Goal: Information Seeking & Learning: Learn about a topic

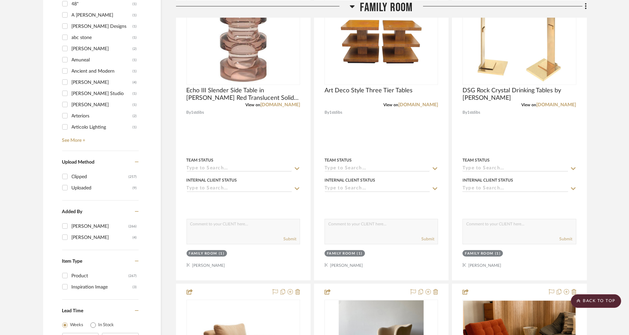
scroll to position [679, 0]
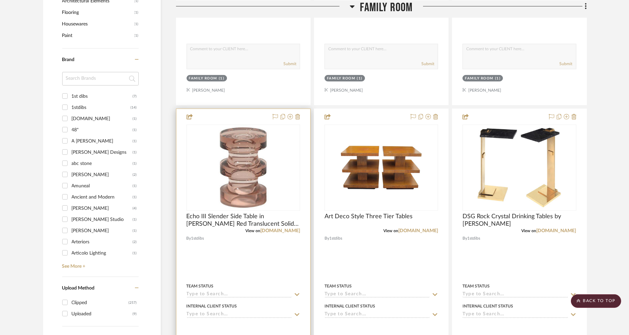
click at [224, 246] on div at bounding box center [243, 257] width 134 height 297
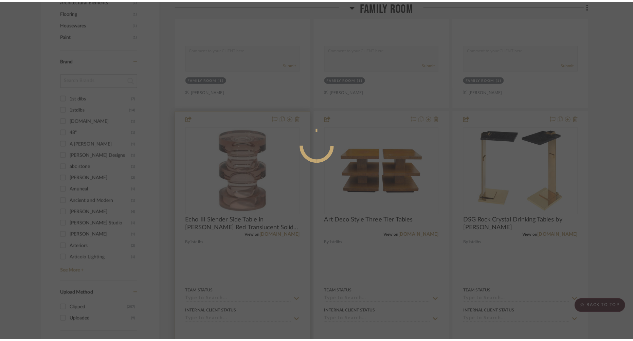
scroll to position [0, 0]
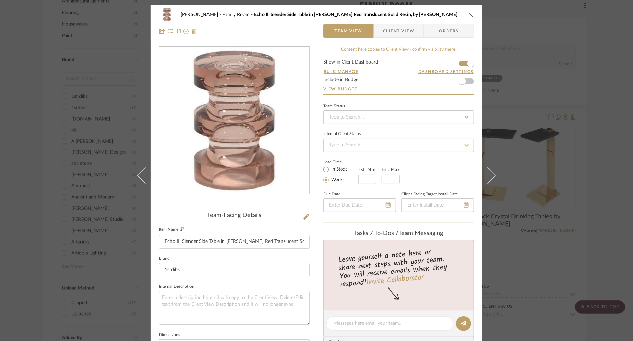
click at [180, 227] on icon at bounding box center [182, 229] width 4 height 4
click at [470, 9] on div "[PERSON_NAME] Family Room Echo III Slender Side Table in [PERSON_NAME] Red Tran…" at bounding box center [316, 15] width 315 height 14
click at [469, 12] on icon "close" at bounding box center [470, 14] width 5 height 5
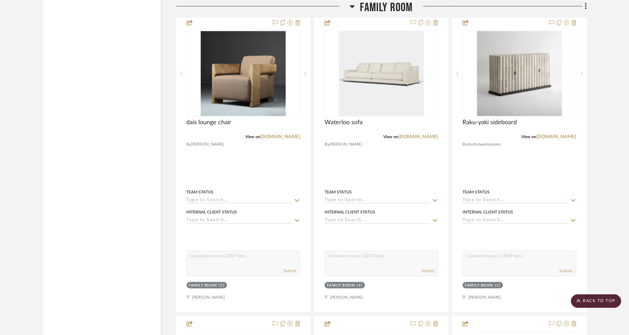
scroll to position [1962, 0]
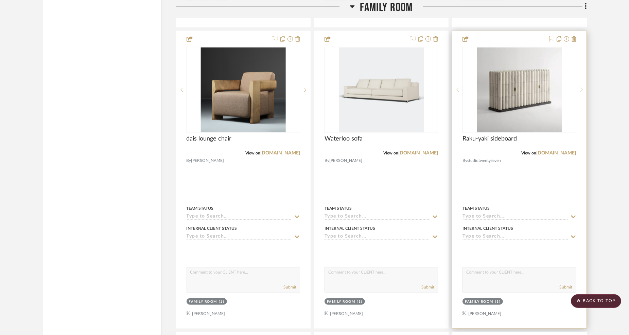
drag, startPoint x: 538, startPoint y: 138, endPoint x: 540, endPoint y: 133, distance: 4.9
click at [538, 138] on div "Raku-yaki sideboard" at bounding box center [518, 142] width 113 height 15
click at [580, 54] on div at bounding box center [581, 90] width 10 height 86
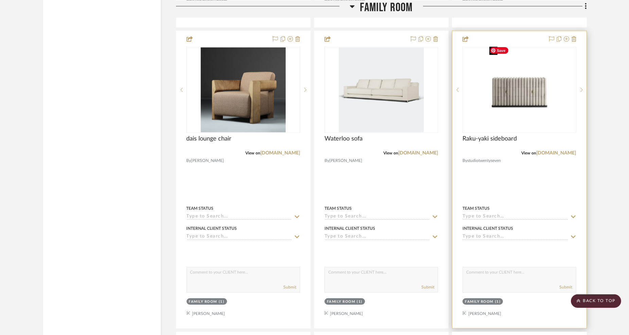
click at [490, 118] on img "1" at bounding box center [518, 90] width 65 height 85
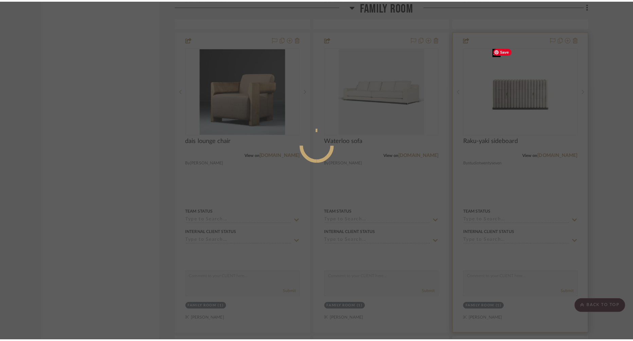
scroll to position [0, 0]
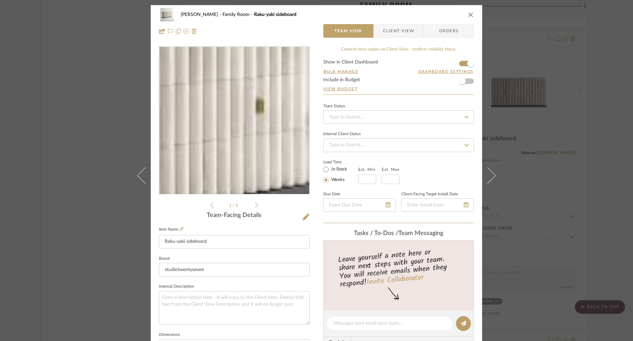
click at [258, 120] on img "0" at bounding box center [234, 120] width 147 height 147
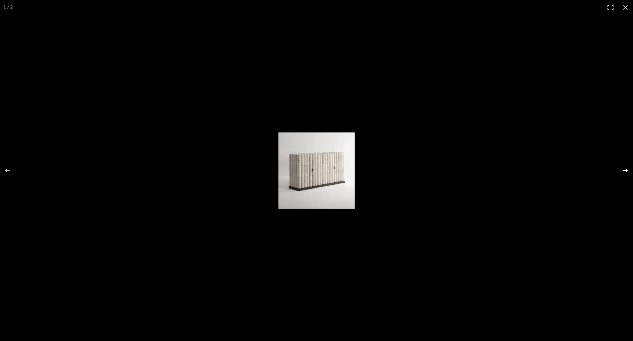
click at [620, 169] on button at bounding box center [621, 171] width 24 height 34
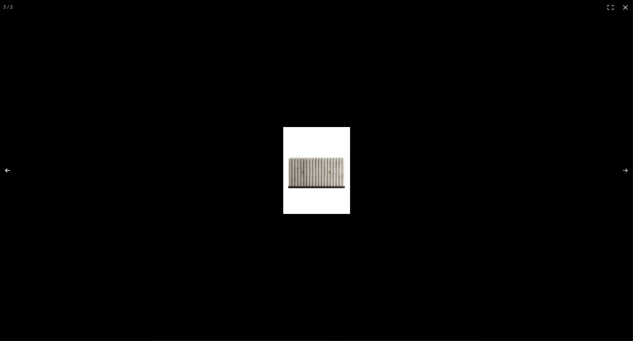
click at [14, 169] on button at bounding box center [12, 171] width 24 height 34
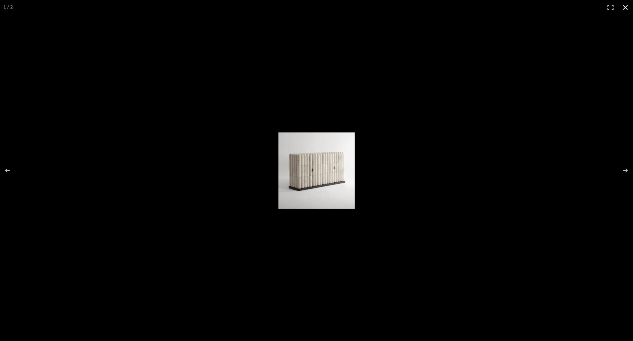
click at [622, 10] on button at bounding box center [625, 7] width 15 height 15
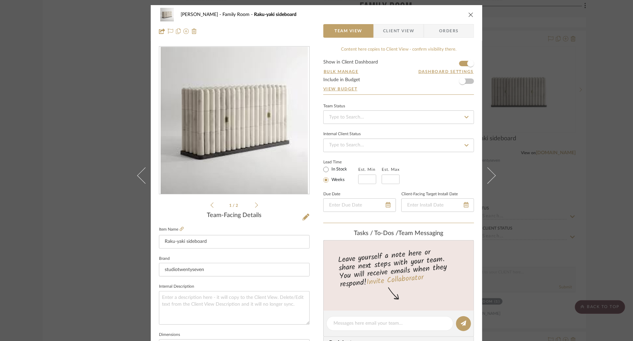
drag, startPoint x: 255, startPoint y: 205, endPoint x: 274, endPoint y: 174, distance: 35.7
click at [255, 204] on icon at bounding box center [256, 205] width 3 height 6
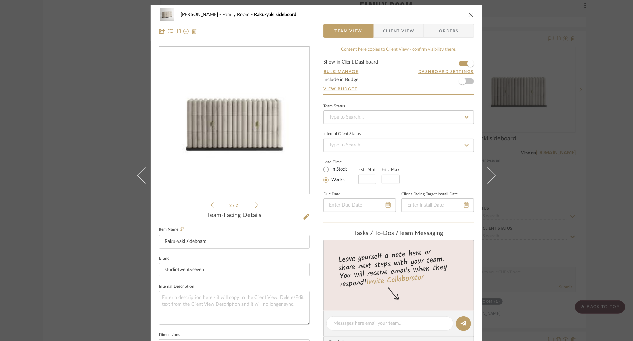
click at [469, 14] on icon "close" at bounding box center [470, 14] width 5 height 5
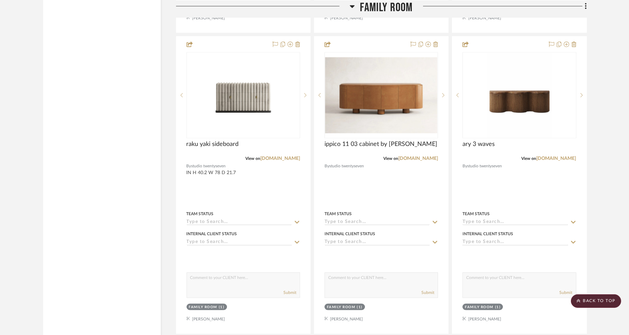
scroll to position [2264, 0]
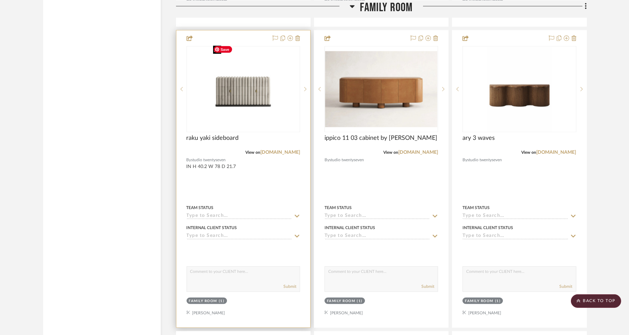
click at [0, 0] on img at bounding box center [0, 0] width 0 height 0
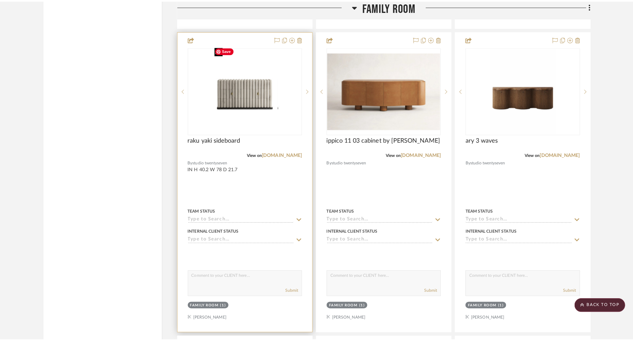
scroll to position [0, 0]
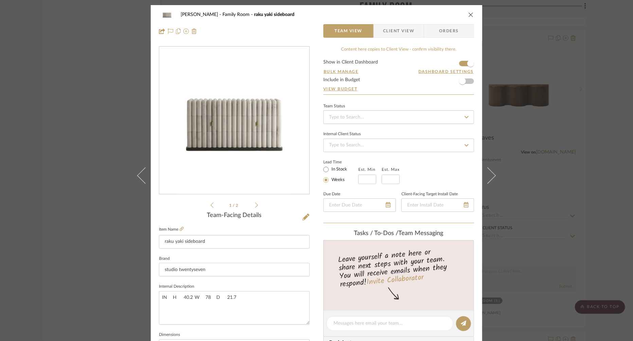
click at [253, 208] on li "1 / 2" at bounding box center [234, 205] width 41 height 8
click at [208, 205] on div "1 / 2" at bounding box center [234, 127] width 151 height 163
click at [211, 205] on icon at bounding box center [212, 205] width 3 height 6
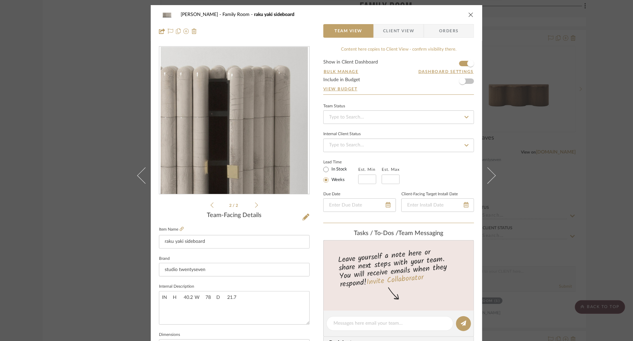
click at [255, 205] on icon at bounding box center [256, 204] width 3 height 5
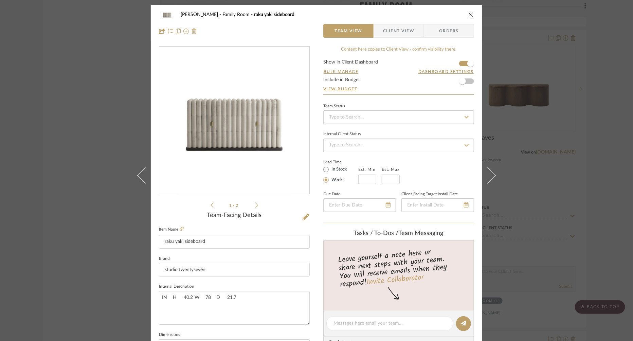
click at [468, 13] on icon "close" at bounding box center [470, 14] width 5 height 5
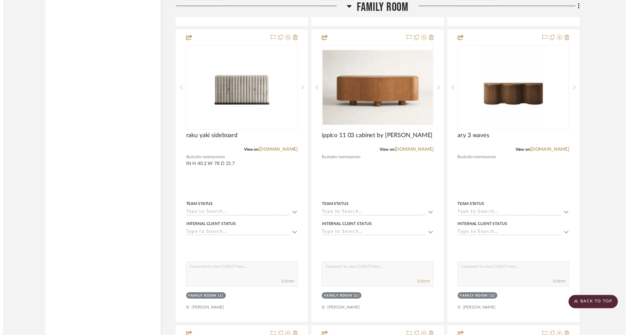
scroll to position [2264, 0]
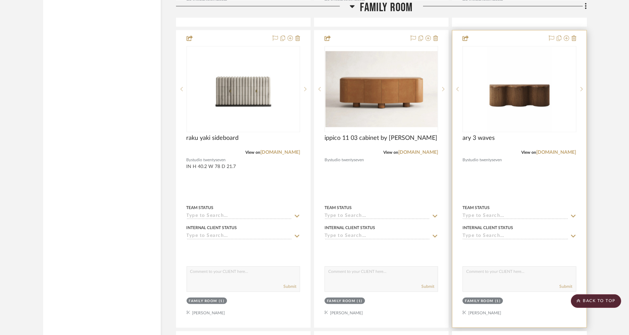
click at [557, 121] on div "0" at bounding box center [519, 90] width 113 height 86
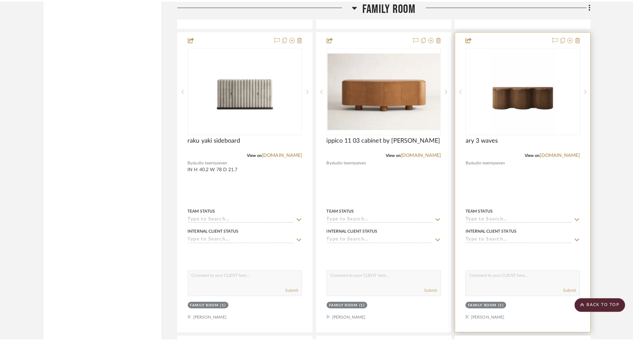
scroll to position [0, 0]
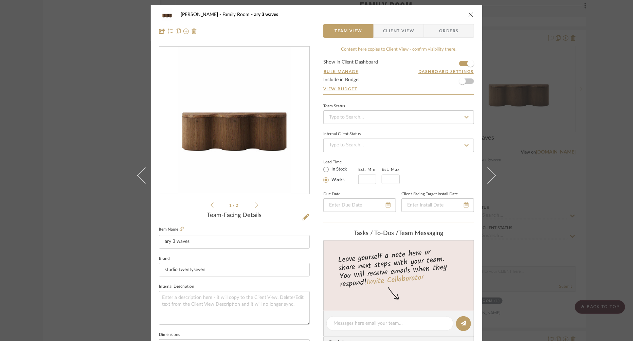
click at [468, 16] on icon "close" at bounding box center [470, 14] width 5 height 5
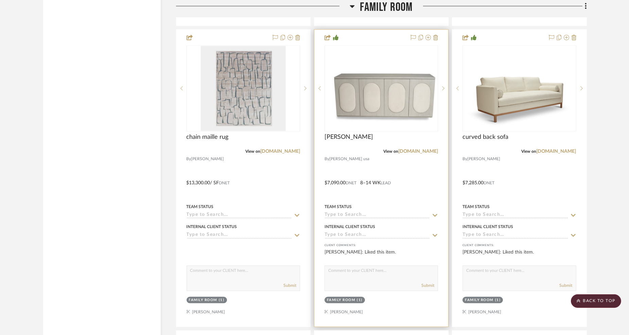
scroll to position [3472, 0]
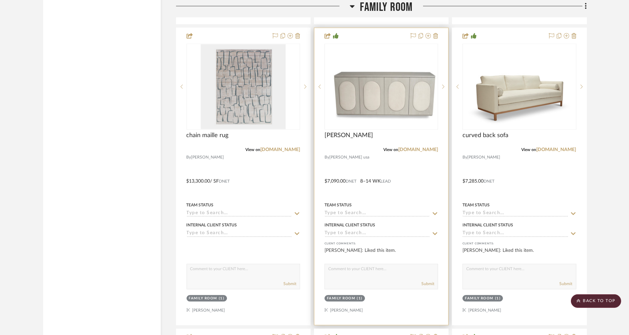
click at [368, 140] on div "[PERSON_NAME]" at bounding box center [380, 139] width 113 height 15
click at [388, 56] on img "0" at bounding box center [381, 86] width 112 height 77
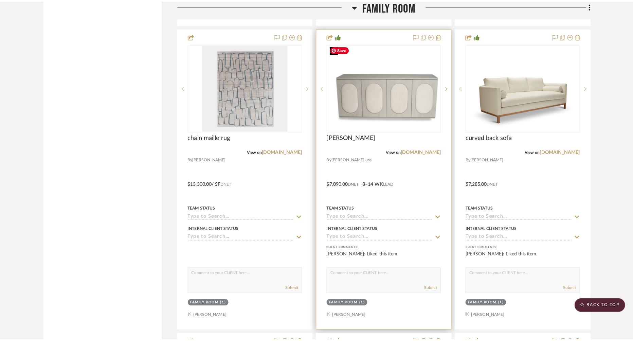
scroll to position [0, 0]
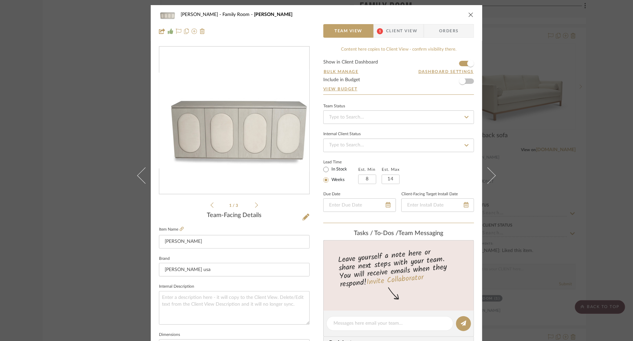
drag, startPoint x: 472, startPoint y: 15, endPoint x: 580, endPoint y: 156, distance: 177.8
click at [474, 16] on div "[PERSON_NAME] Family Room [PERSON_NAME] Team View 1 Client View Orders" at bounding box center [317, 23] width 332 height 36
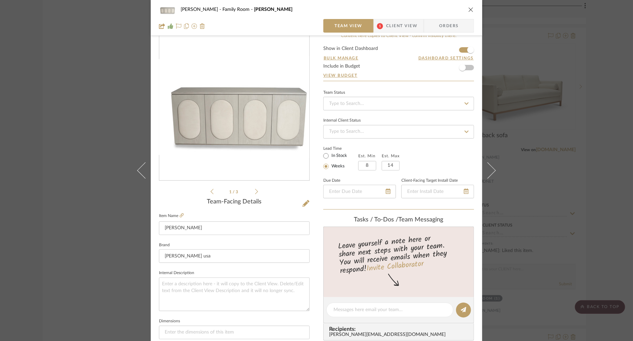
scroll to position [38, 0]
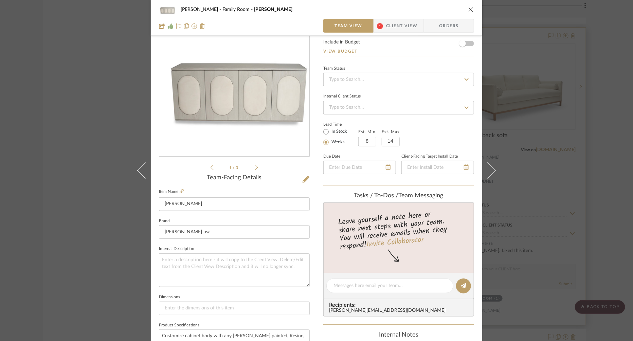
drag, startPoint x: 470, startPoint y: 10, endPoint x: 571, endPoint y: 114, distance: 144.4
click at [471, 10] on icon "close" at bounding box center [470, 9] width 5 height 5
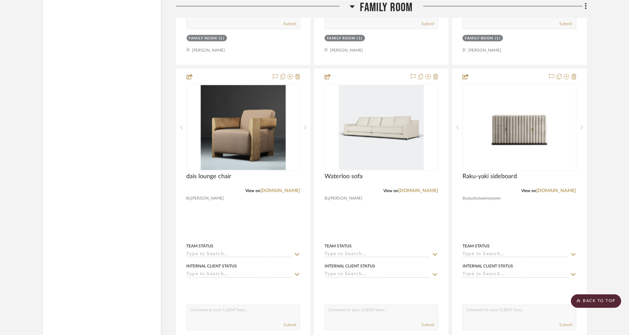
scroll to position [2151, 0]
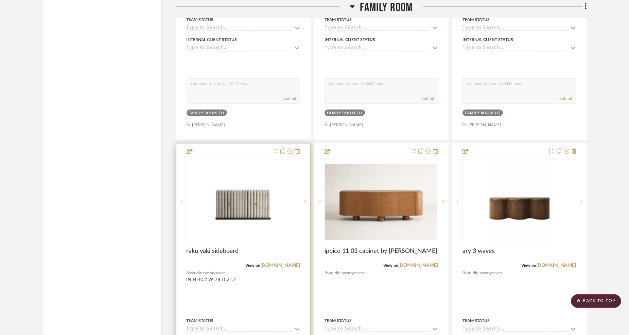
click at [198, 256] on div "raku yaki sideboard" at bounding box center [242, 255] width 113 height 15
click at [264, 213] on img "0" at bounding box center [243, 202] width 65 height 85
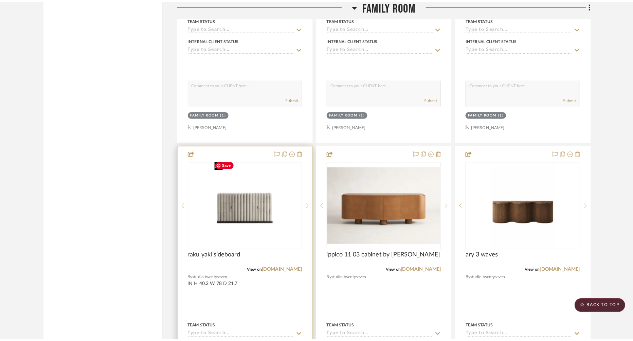
scroll to position [0, 0]
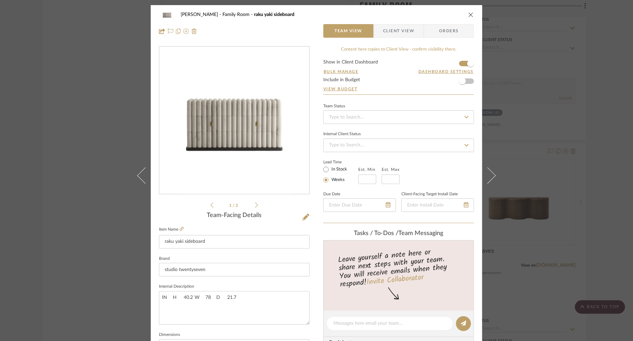
click at [179, 232] on fieldset "Item Name raku yaki sideboard" at bounding box center [234, 237] width 151 height 24
click at [180, 231] on link at bounding box center [182, 230] width 4 height 6
click at [251, 207] on li "1 / 2" at bounding box center [234, 205] width 41 height 8
click at [252, 207] on li "1 / 2" at bounding box center [234, 205] width 41 height 8
click at [255, 206] on icon at bounding box center [256, 205] width 3 height 6
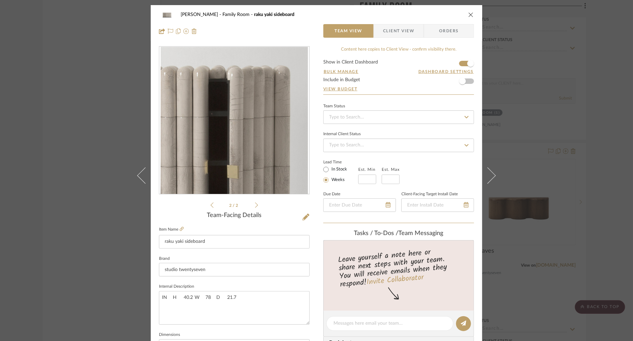
click at [469, 11] on div "[PERSON_NAME] Family Room raku yaki sideboard" at bounding box center [316, 15] width 315 height 14
click at [468, 13] on icon "close" at bounding box center [470, 14] width 5 height 5
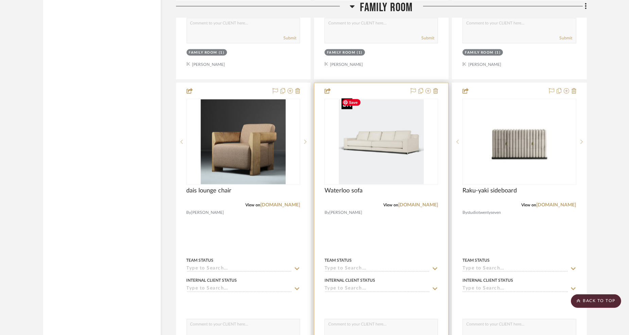
scroll to position [1887, 0]
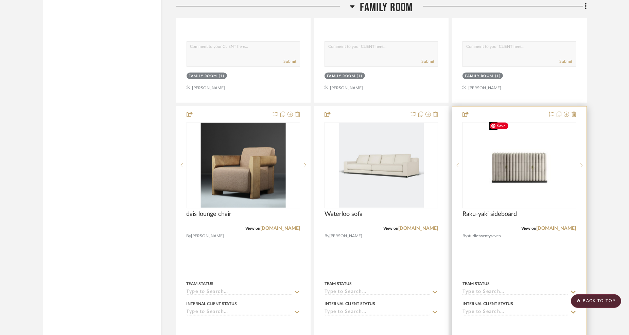
click at [540, 192] on img "1" at bounding box center [518, 165] width 65 height 85
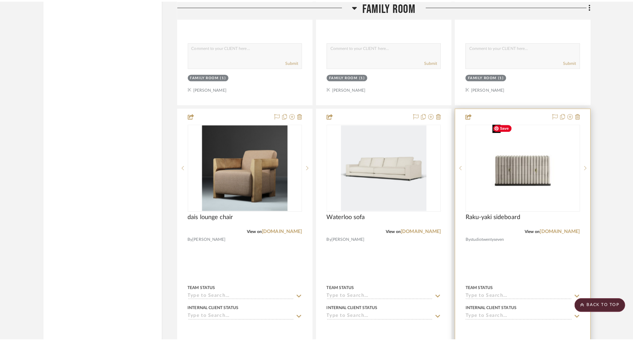
scroll to position [0, 0]
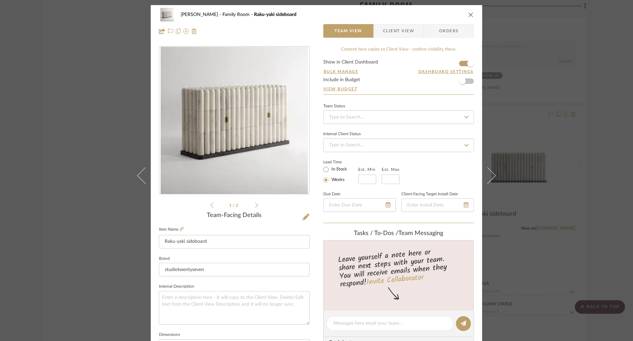
drag, startPoint x: 468, startPoint y: 15, endPoint x: 273, endPoint y: 109, distance: 216.5
click at [468, 15] on icon "close" at bounding box center [470, 14] width 5 height 5
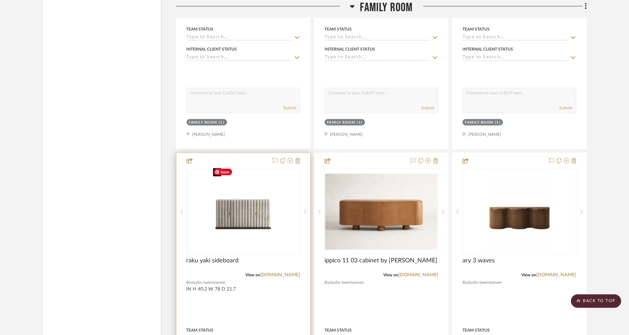
scroll to position [2227, 0]
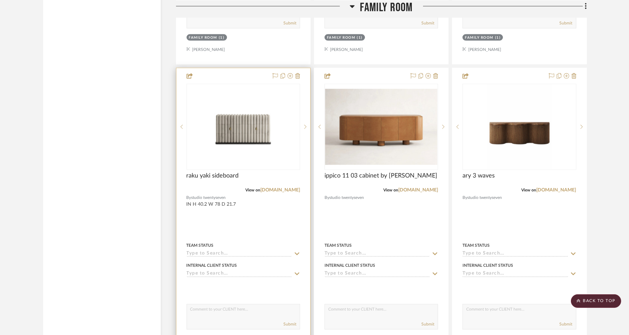
click at [265, 220] on div at bounding box center [243, 216] width 134 height 297
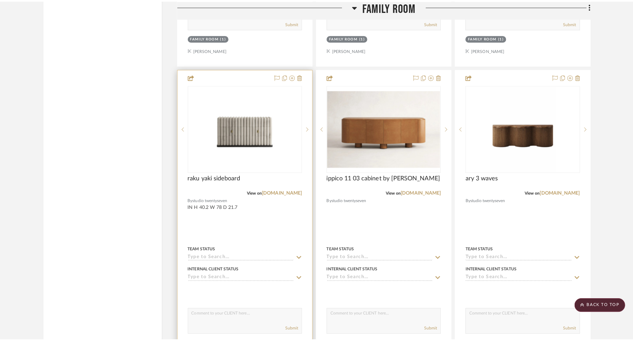
scroll to position [0, 0]
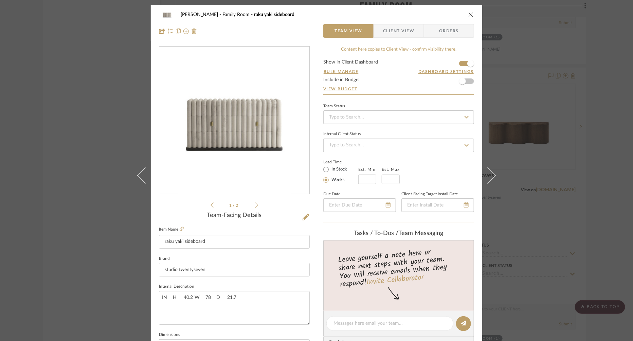
click at [468, 14] on icon "close" at bounding box center [470, 14] width 5 height 5
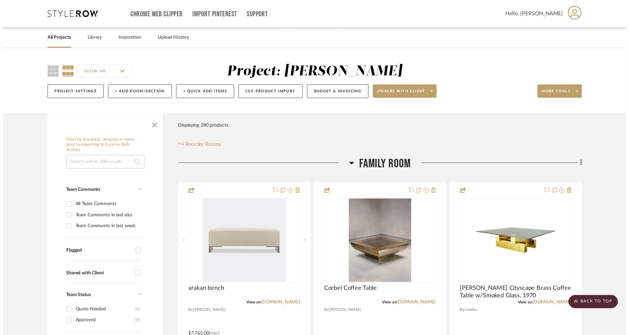
scroll to position [2227, 0]
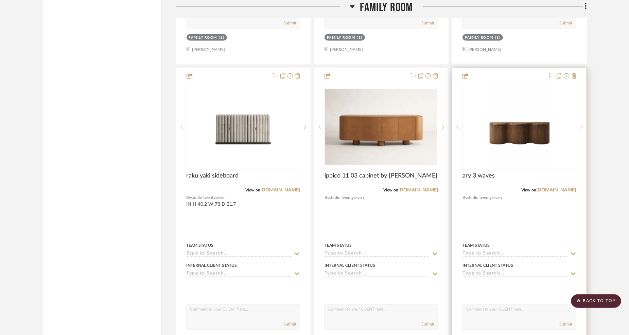
click at [559, 172] on div "ary 3 waves" at bounding box center [518, 179] width 113 height 15
click at [575, 176] on div "ary 3 waves" at bounding box center [518, 179] width 113 height 15
click at [549, 155] on img "0" at bounding box center [518, 127] width 65 height 85
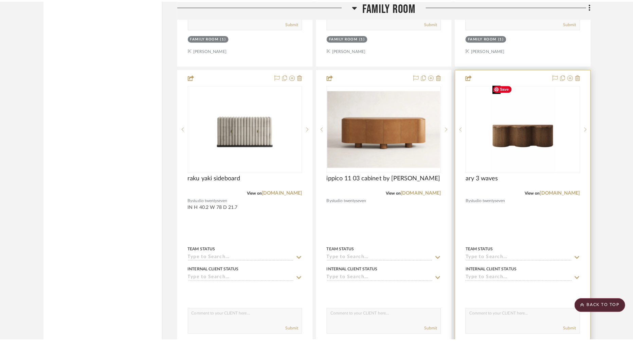
scroll to position [0, 0]
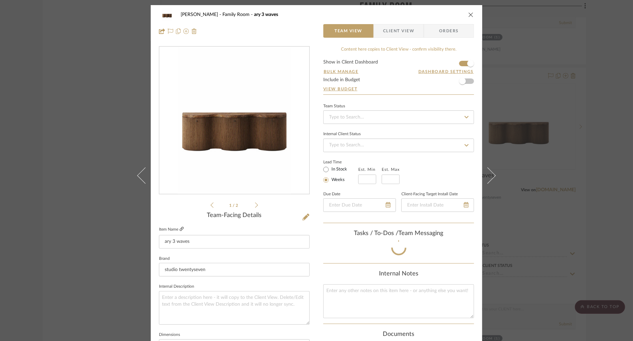
click at [180, 230] on icon at bounding box center [182, 229] width 4 height 4
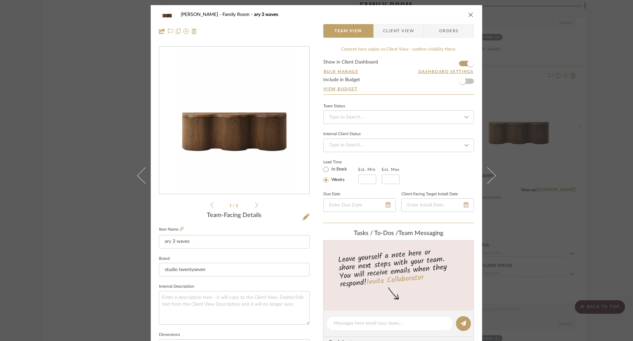
click at [469, 14] on icon "close" at bounding box center [470, 14] width 5 height 5
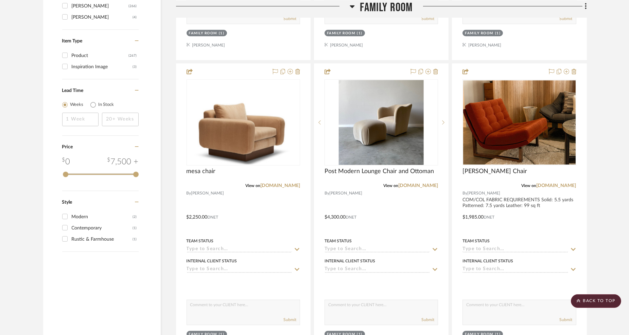
scroll to position [981, 0]
